Goal: Information Seeking & Learning: Learn about a topic

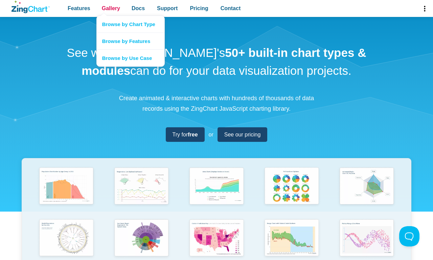
click at [111, 8] on span "Gallery" at bounding box center [111, 8] width 18 height 9
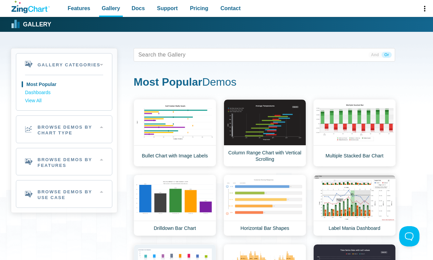
click at [64, 129] on h2 "Browse Demos By Chart Type" at bounding box center [64, 129] width 96 height 27
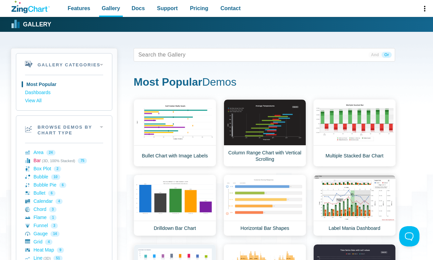
click at [64, 160] on link "Bar (3D, 100% Stacked) 75" at bounding box center [64, 161] width 78 height 8
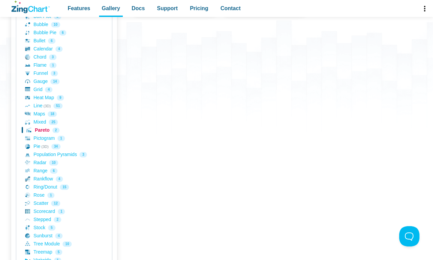
click at [64, 130] on link "Pareto 2" at bounding box center [64, 130] width 78 height 8
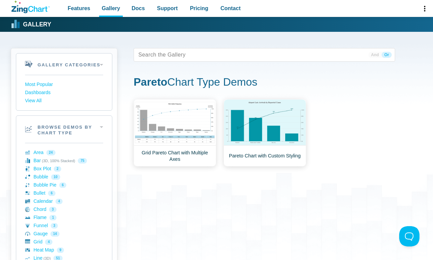
click at [375, 55] on span "And" at bounding box center [374, 55] width 13 height 6
